Goal: Information Seeking & Learning: Find specific page/section

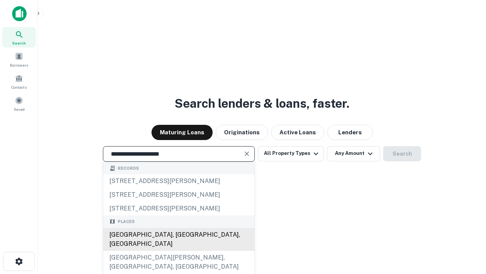
click at [179, 250] on div "Santa Monica, CA, USA" at bounding box center [178, 239] width 151 height 23
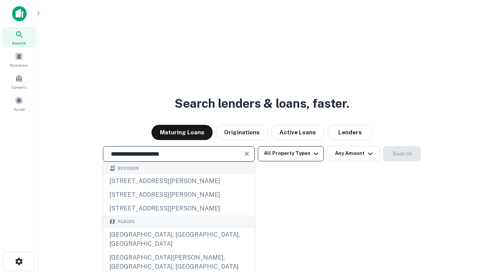
type input "**********"
click at [291, 153] on button "All Property Types" at bounding box center [291, 153] width 66 height 15
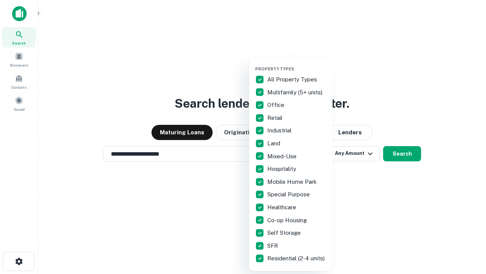
click at [297, 64] on button "button" at bounding box center [297, 64] width 84 height 0
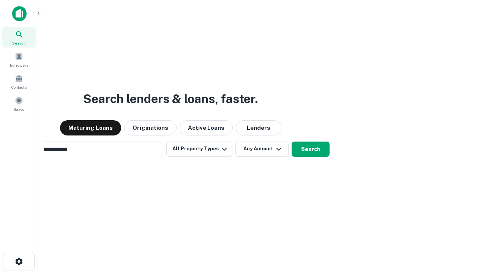
scroll to position [12, 0]
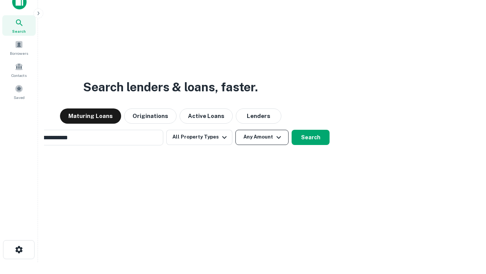
click at [236, 130] on button "Any Amount" at bounding box center [262, 137] width 53 height 15
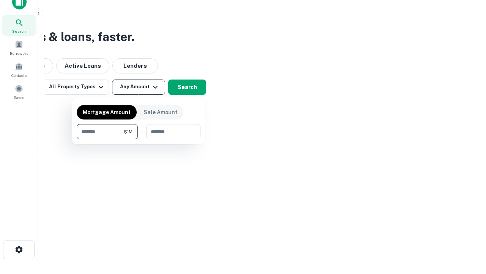
scroll to position [12, 0]
type input "*******"
click at [139, 139] on button "button" at bounding box center [139, 139] width 124 height 0
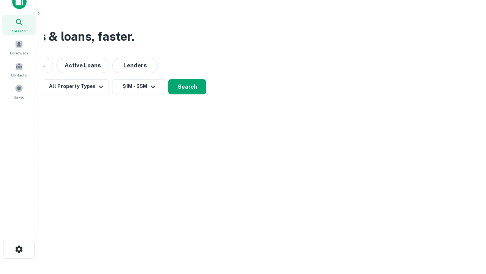
scroll to position [12, 0]
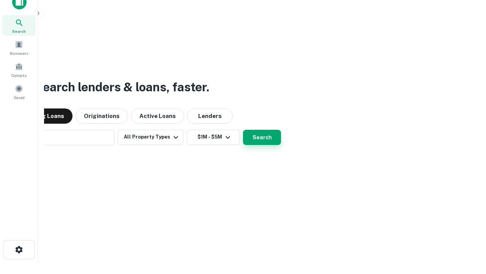
click at [243, 130] on button "Search" at bounding box center [262, 137] width 38 height 15
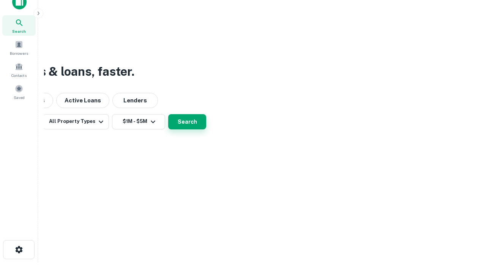
scroll to position [12, 0]
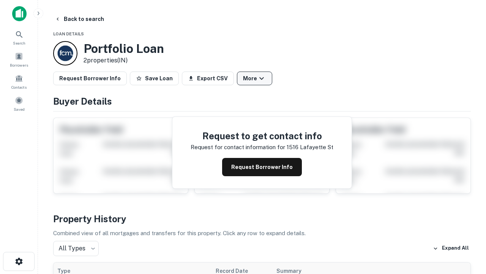
click at [255, 78] on button "More" at bounding box center [254, 78] width 35 height 14
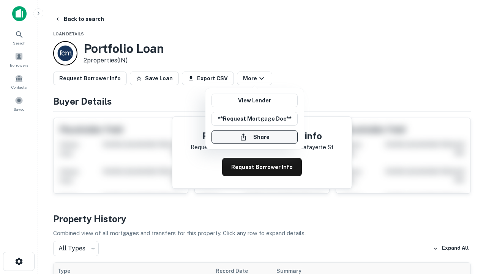
click at [255, 137] on button "Share" at bounding box center [255, 137] width 86 height 14
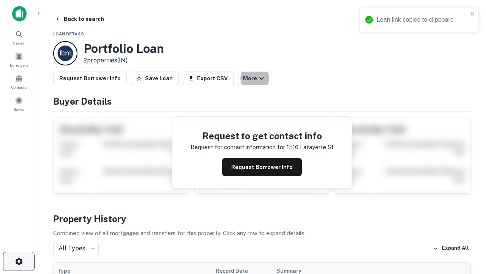
click at [19, 261] on icon "button" at bounding box center [18, 260] width 9 height 9
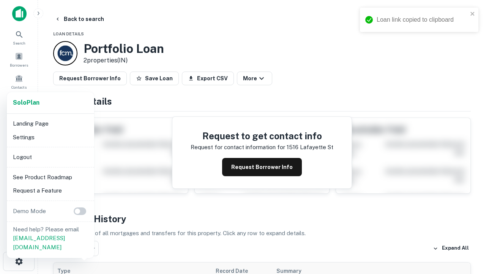
click at [50, 157] on li "Logout" at bounding box center [50, 157] width 81 height 14
